Goal: Navigation & Orientation: Understand site structure

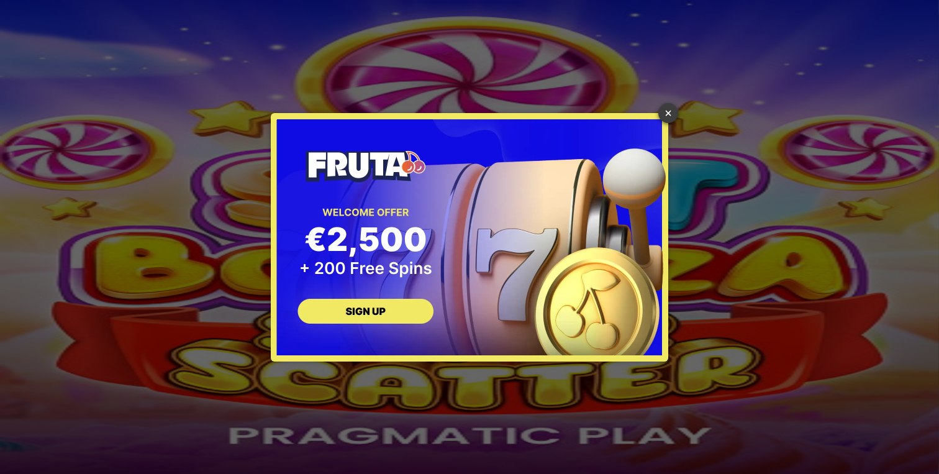
click at [669, 112] on link "×" at bounding box center [669, 113] width 20 height 20
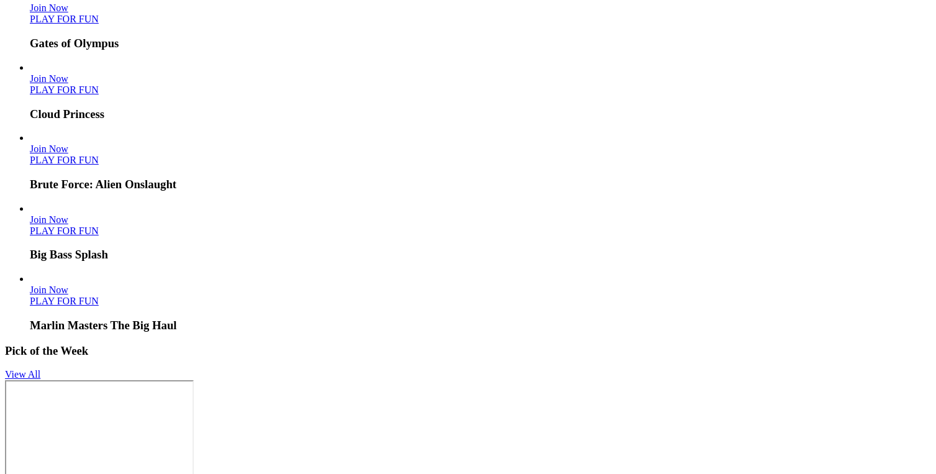
scroll to position [2813, 0]
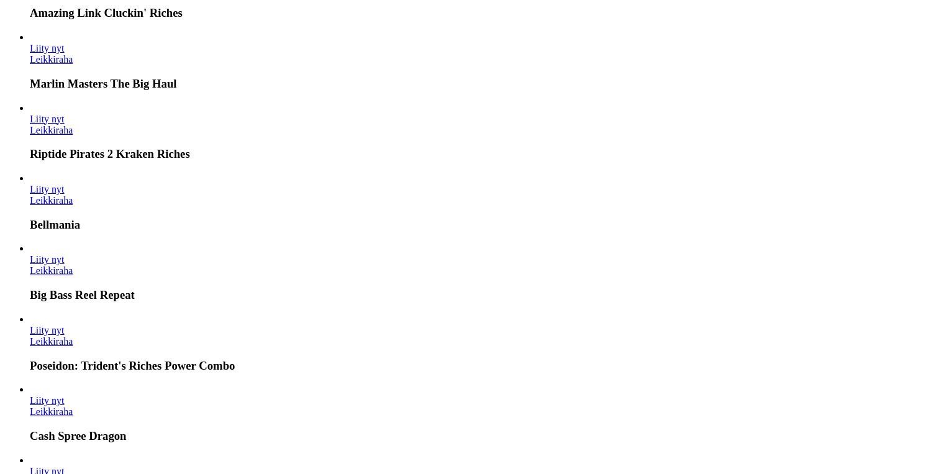
scroll to position [1815, 0]
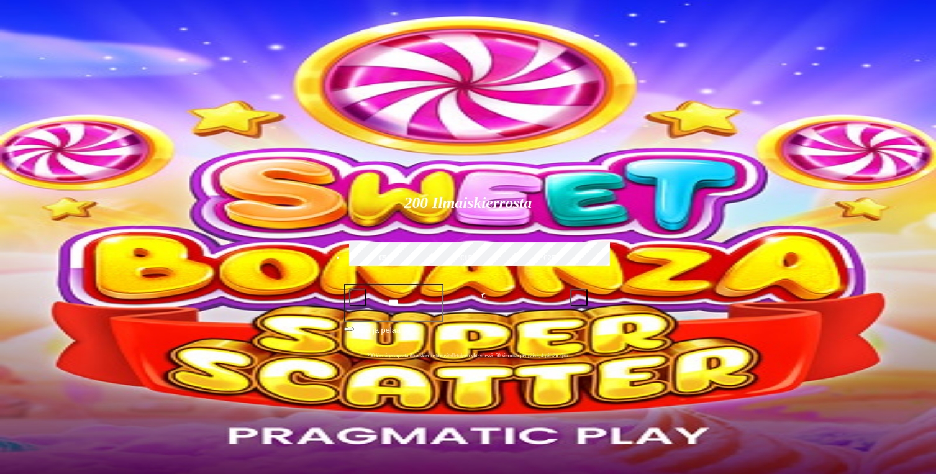
click at [80, 36] on img "Primary" at bounding box center [42, 20] width 75 height 31
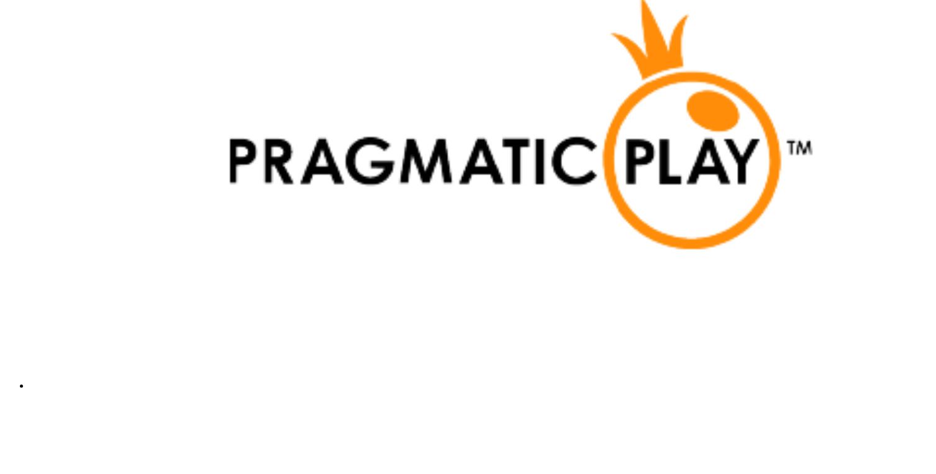
scroll to position [2801, 0]
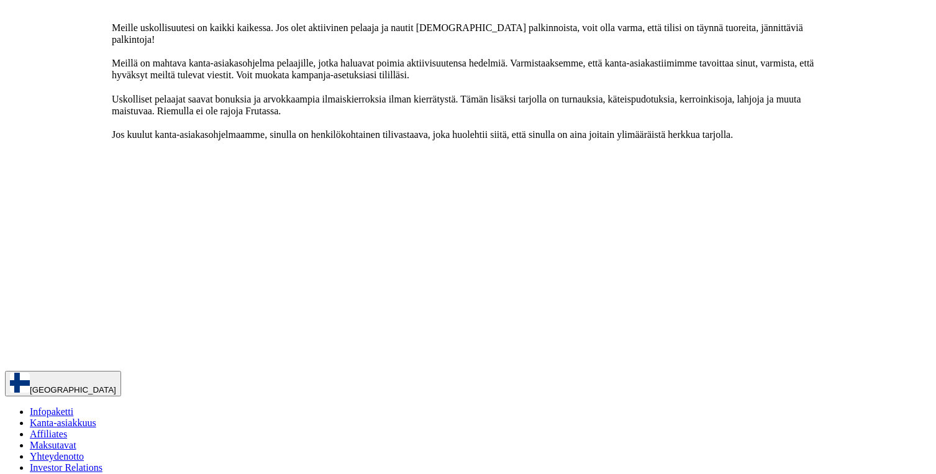
scroll to position [236, 0]
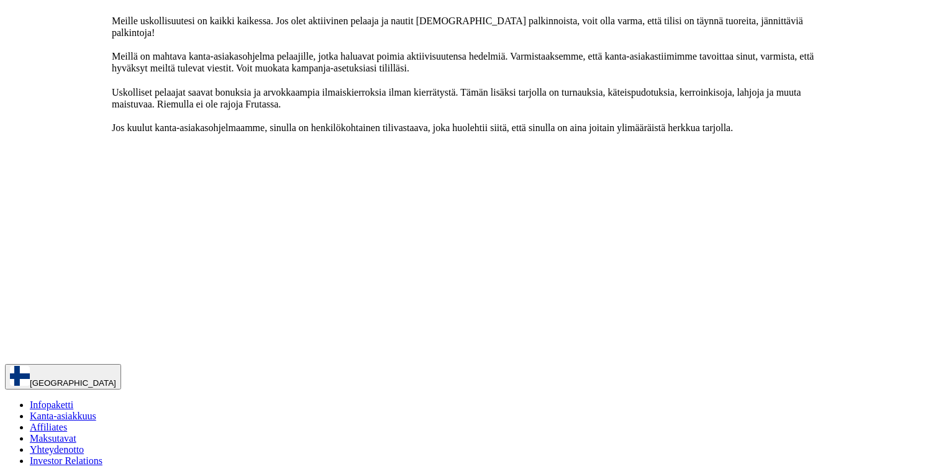
click at [76, 433] on span "Maksutavat" at bounding box center [53, 438] width 47 height 11
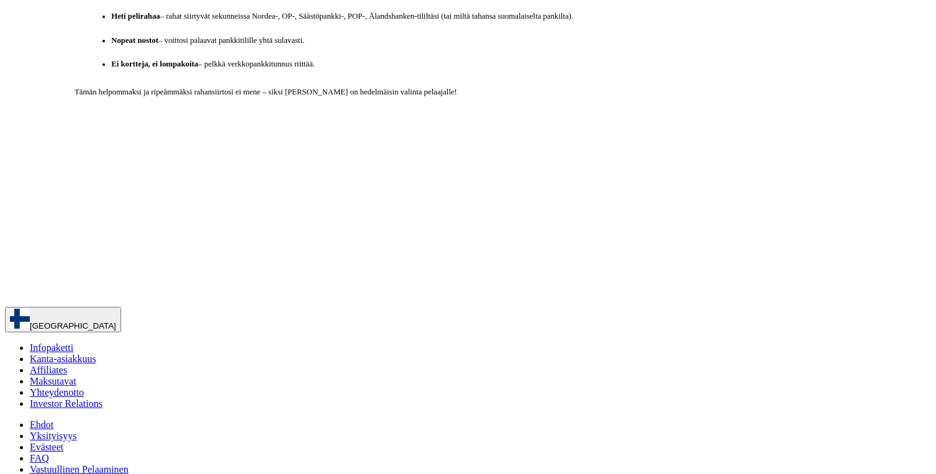
scroll to position [306, 0]
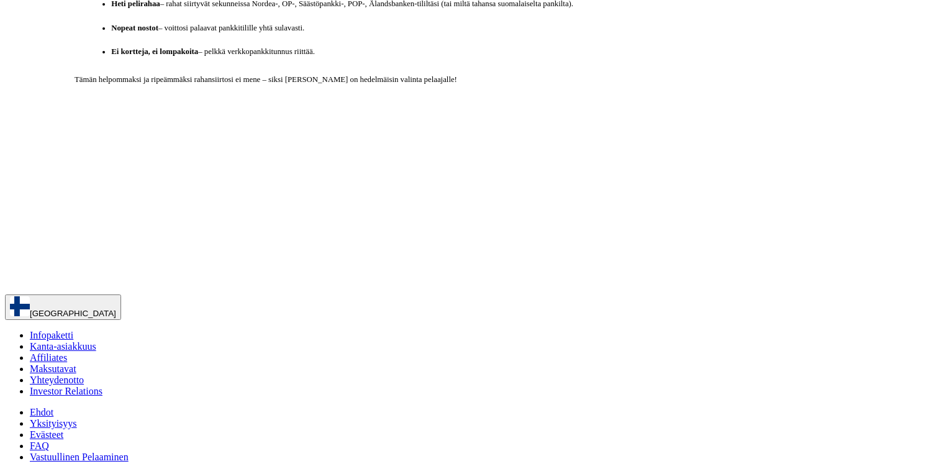
click at [116, 309] on span "[GEOGRAPHIC_DATA]" at bounding box center [73, 313] width 86 height 9
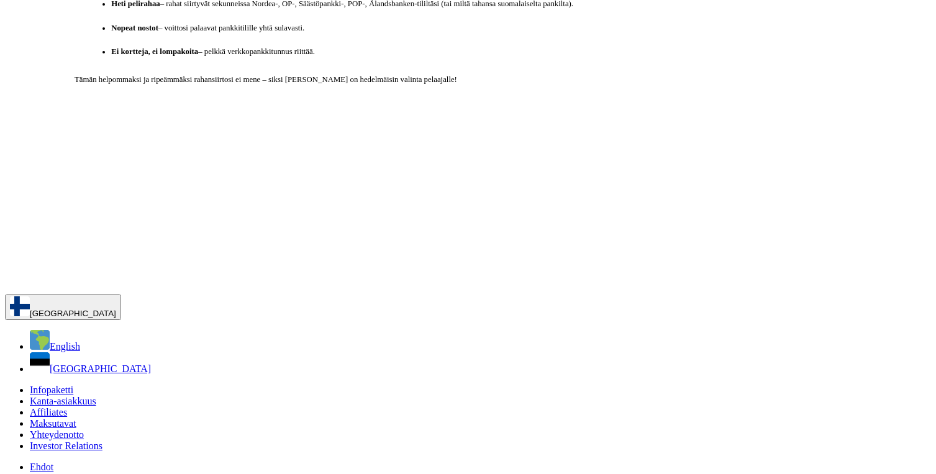
click at [80, 341] on span "English" at bounding box center [65, 346] width 30 height 11
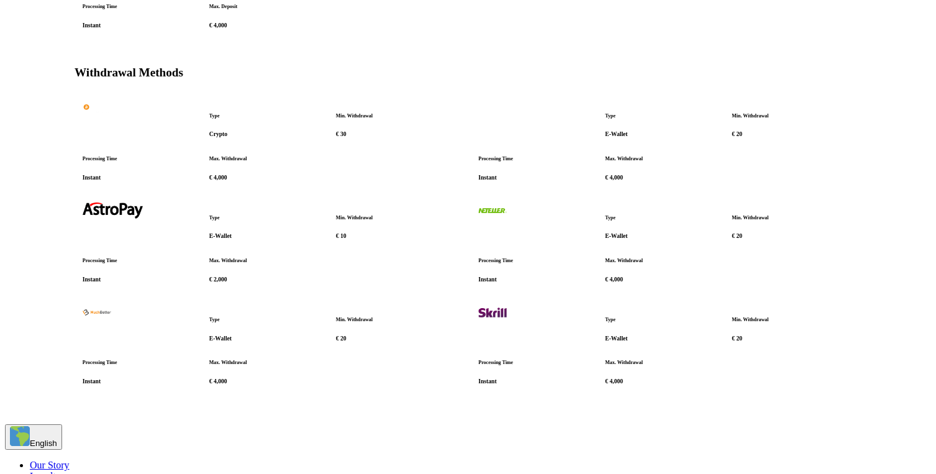
scroll to position [791, 0]
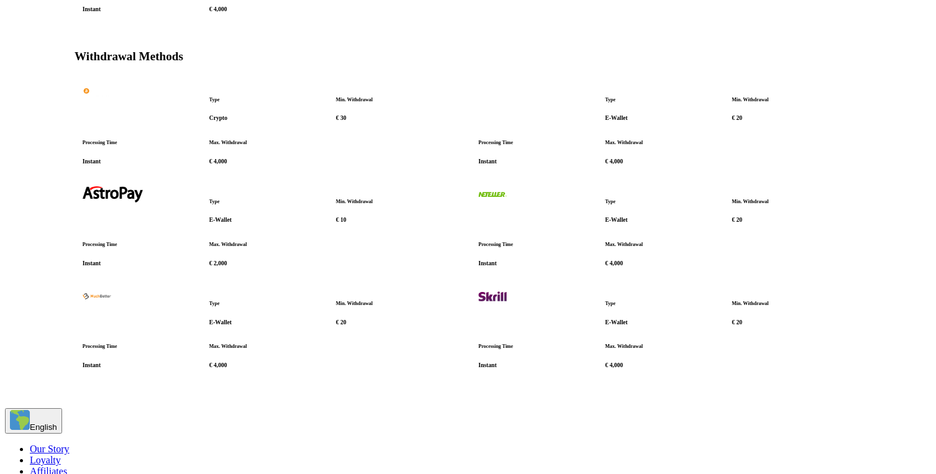
click at [61, 455] on span "Loyalty" at bounding box center [45, 460] width 31 height 11
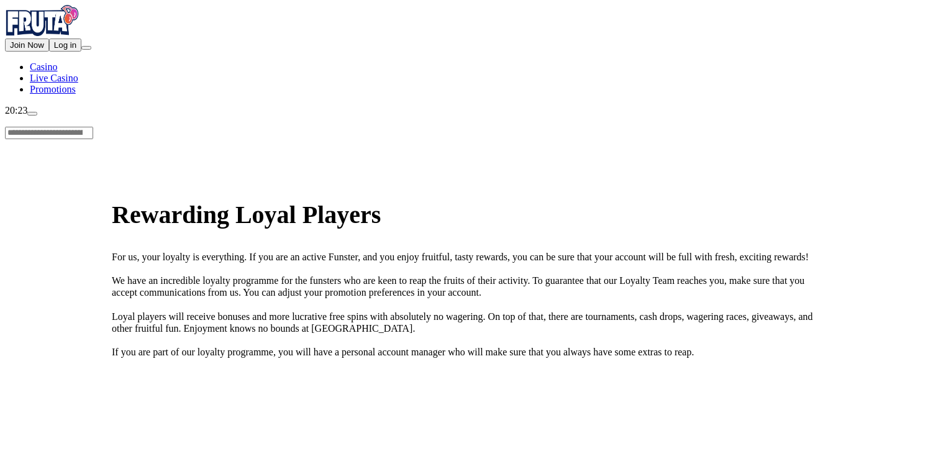
click at [80, 36] on img "Primary" at bounding box center [42, 20] width 75 height 31
